Goal: Task Accomplishment & Management: Manage account settings

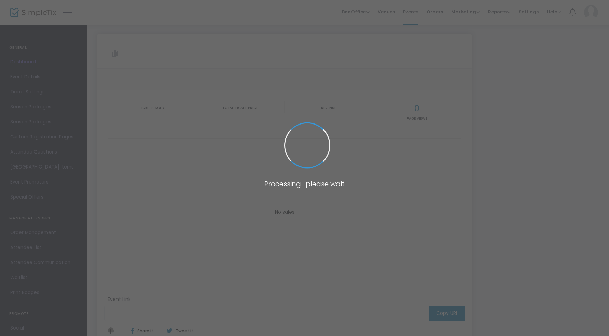
type input "[URL][DOMAIN_NAME][PERSON_NAME]"
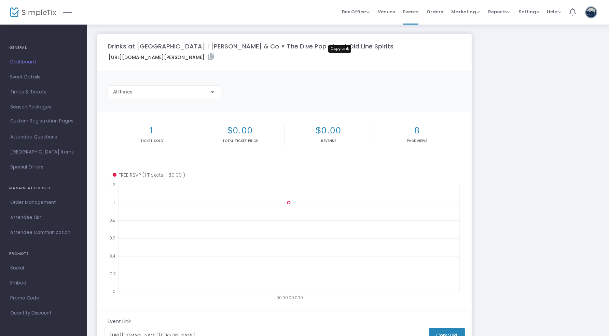
click at [214, 59] on icon at bounding box center [211, 56] width 6 height 7
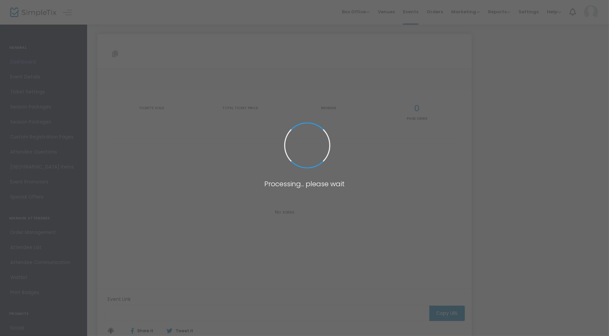
type input "[URL][DOMAIN_NAME][PERSON_NAME]"
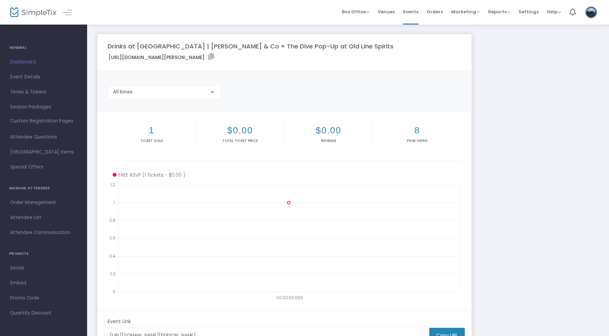
click at [490, 103] on div "Drinks at Dorsia | Gunther & Co × The Dive Pop-Up at Old Line Spirits https://w…" at bounding box center [348, 204] width 508 height 340
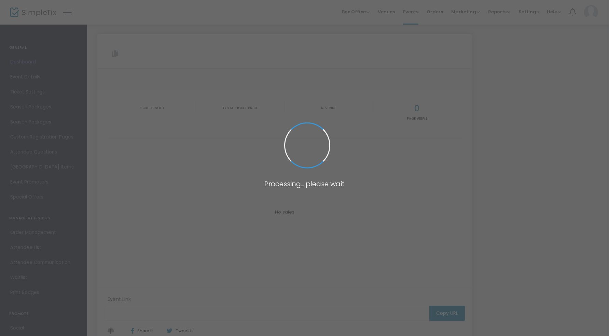
type input "[URL][DOMAIN_NAME][PERSON_NAME]"
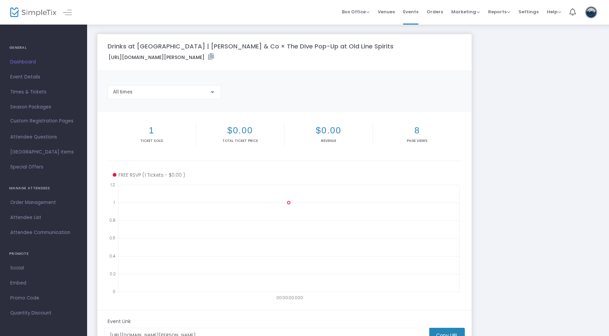
click at [544, 97] on div "Drinks at [GEOGRAPHIC_DATA] | [PERSON_NAME] & Co × The Dive Pop-Up at Old Line …" at bounding box center [348, 204] width 508 height 340
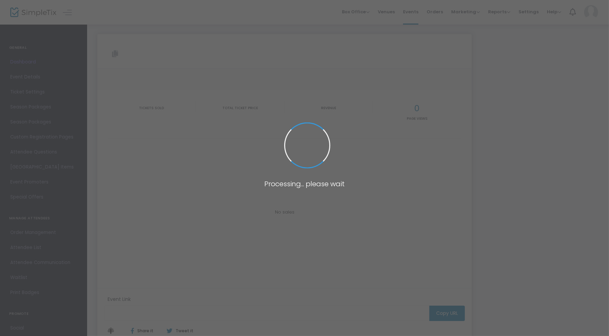
type input "[URL][DOMAIN_NAME][PERSON_NAME]"
